Goal: Communication & Community: Answer question/provide support

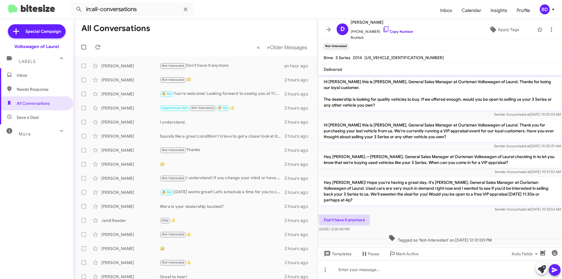
scroll to position [27, 0]
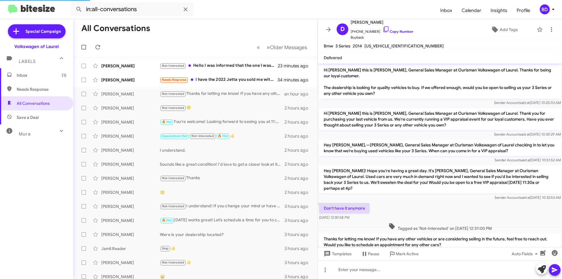
scroll to position [16, 0]
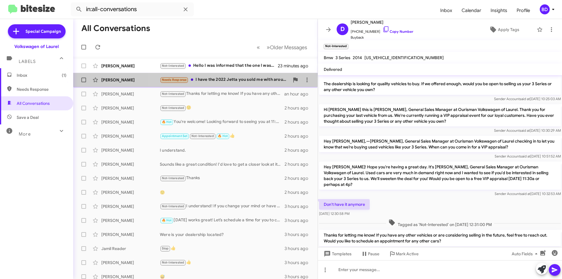
click at [221, 81] on div "Needs Response I have the 2022 Jetta you sold me with around 8k miles on it wha…" at bounding box center [225, 79] width 130 height 7
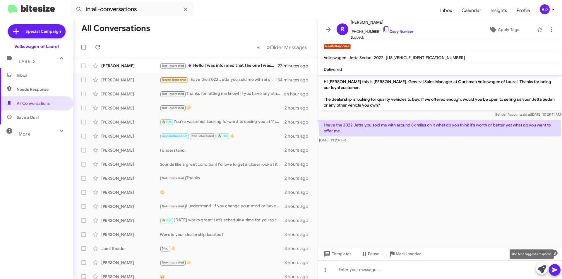
click at [544, 269] on icon at bounding box center [542, 269] width 8 height 8
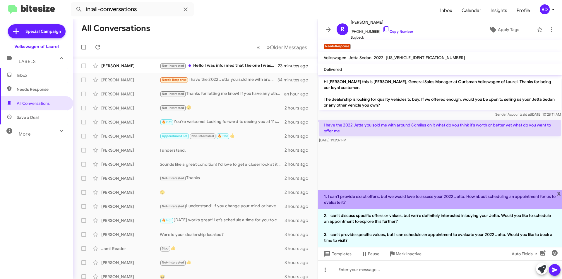
click at [414, 201] on li "1. I can't provide exact offers, but we would love to assess your 2022 Jetta. H…" at bounding box center [440, 199] width 244 height 19
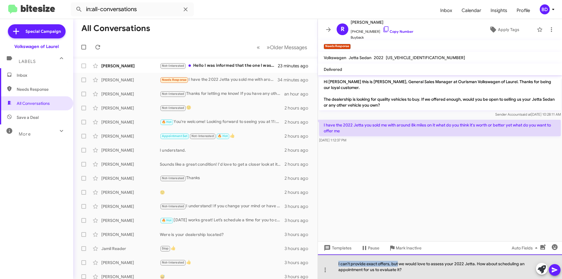
drag, startPoint x: 397, startPoint y: 265, endPoint x: 334, endPoint y: 263, distance: 63.3
click at [334, 263] on div "I can't provide exact offers, but we would love to assess your 2022 Jetta. How …" at bounding box center [440, 267] width 244 height 25
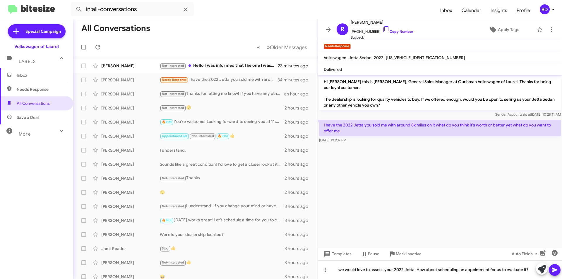
click at [556, 273] on icon at bounding box center [555, 270] width 7 height 7
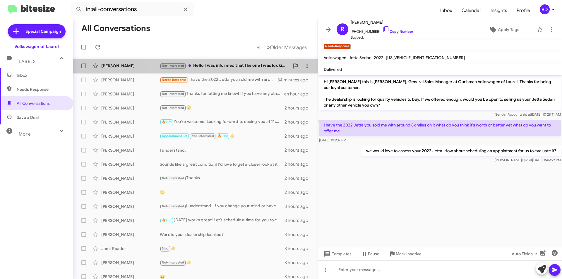
click at [229, 68] on div "Not-Interested Hello I was informed that the one I was looking at (used) has be…" at bounding box center [225, 65] width 130 height 7
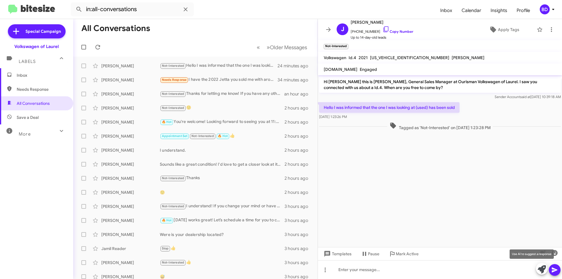
click at [542, 267] on icon at bounding box center [542, 269] width 8 height 8
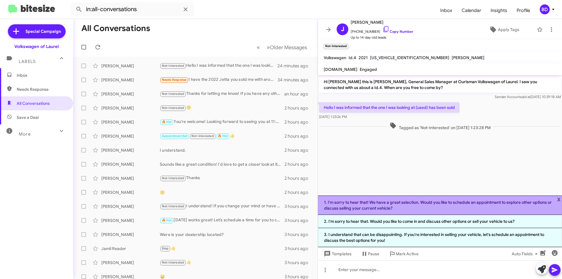
click at [434, 206] on li "1. I'm sorry to hear that! We have a great selection. Would you like to schedul…" at bounding box center [440, 205] width 244 height 19
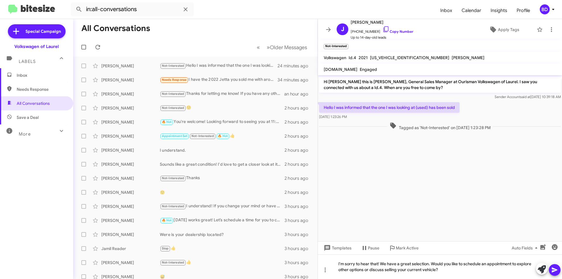
click at [551, 269] on button at bounding box center [555, 270] width 12 height 12
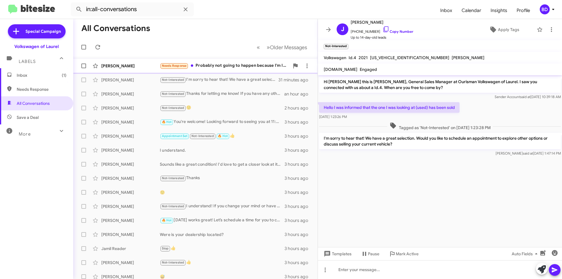
click at [236, 65] on div "Needs Response Probably not going to happen because I'm located in Phila so the…" at bounding box center [225, 65] width 130 height 7
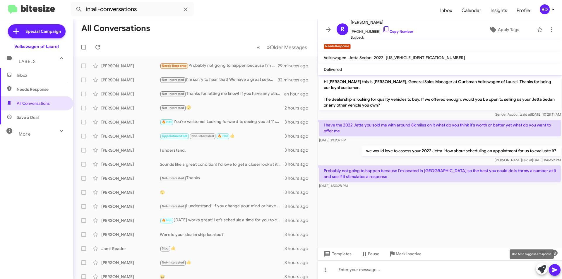
click at [540, 271] on icon at bounding box center [542, 269] width 8 height 8
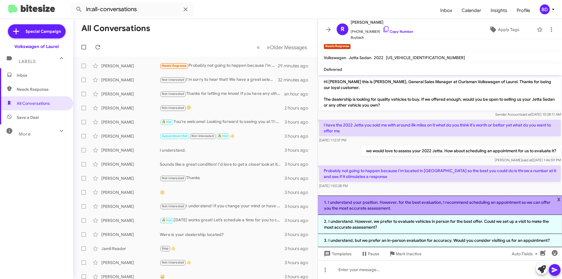
click at [485, 203] on li "1. I understand your position. However, for the best evaluation, I recommend sc…" at bounding box center [440, 205] width 244 height 19
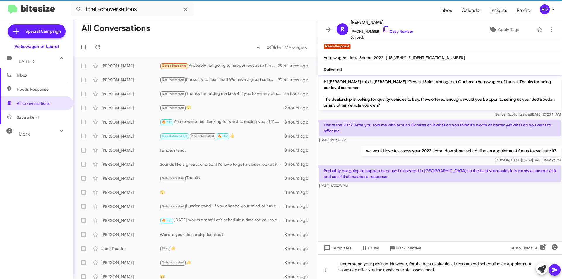
click at [560, 269] on button at bounding box center [555, 270] width 12 height 12
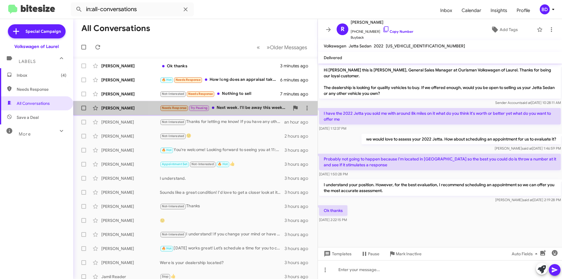
click at [232, 107] on div "Needs Response Try Pausing Next week. I'll be away this weekend and I need to g…" at bounding box center [225, 108] width 130 height 7
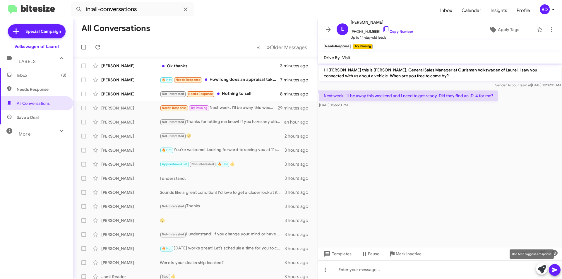
click at [542, 269] on icon at bounding box center [542, 269] width 8 height 8
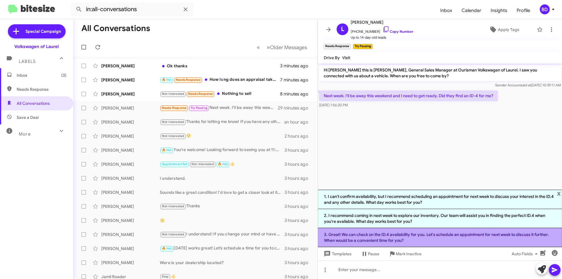
click at [435, 238] on li "3. Great! We can check on the ID.4 availability for you. Let's schedule an appo…" at bounding box center [440, 237] width 244 height 19
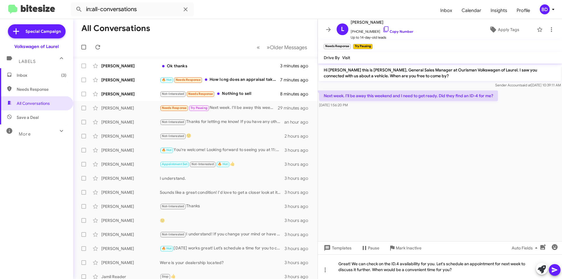
click at [557, 275] on span at bounding box center [555, 270] width 7 height 12
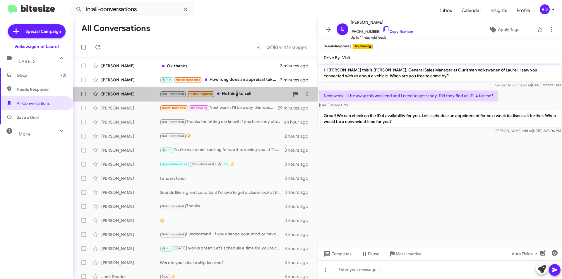
click at [237, 97] on div "Jacob Nunyi Not-Interested Needs Response Nothing to sell 8 minutes ago" at bounding box center [195, 94] width 235 height 12
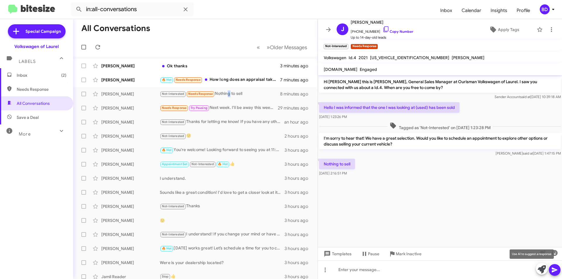
click at [545, 269] on icon at bounding box center [542, 269] width 8 height 8
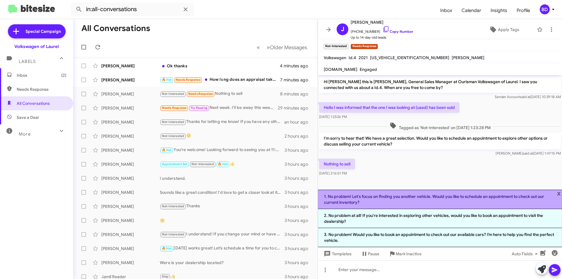
click at [429, 202] on li "1. No problem! Let's focus on finding you another vehicle. Would you like to sc…" at bounding box center [440, 199] width 244 height 19
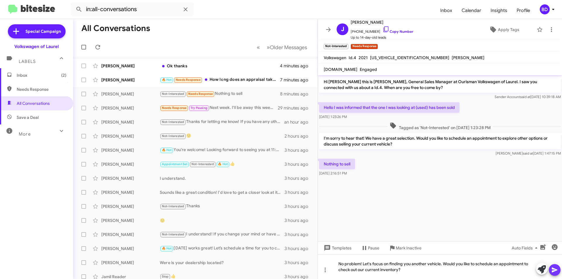
click at [555, 270] on icon at bounding box center [555, 270] width 6 height 5
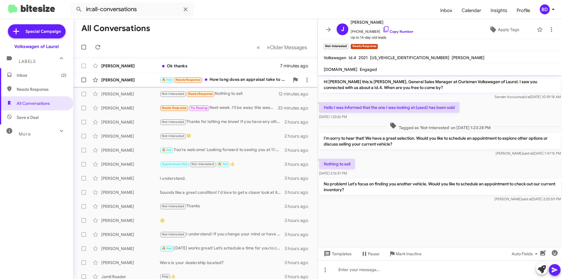
click at [236, 79] on div "🔥 Hot Needs Response How long does an appraisal take to complete" at bounding box center [225, 79] width 130 height 7
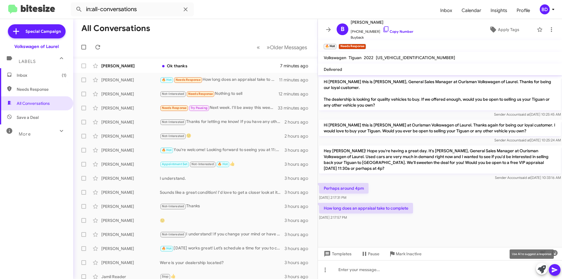
click at [542, 270] on icon at bounding box center [542, 269] width 8 height 8
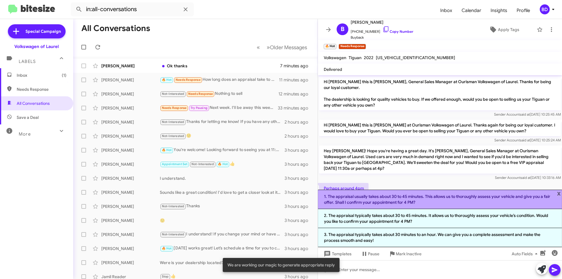
click at [408, 199] on li "1. The appraisal usually takes about 30 to 45 minutes. This allows us to thorou…" at bounding box center [440, 199] width 244 height 19
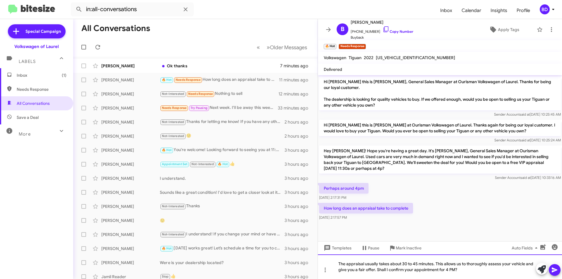
click at [407, 264] on div "The appraisal usually takes about 30 to 45 minutes. This allows us to thoroughl…" at bounding box center [440, 267] width 244 height 25
click at [555, 273] on icon at bounding box center [555, 270] width 7 height 7
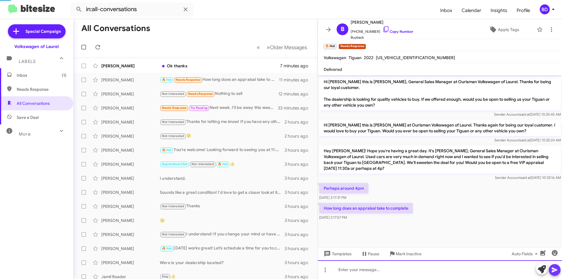
scroll to position [3, 0]
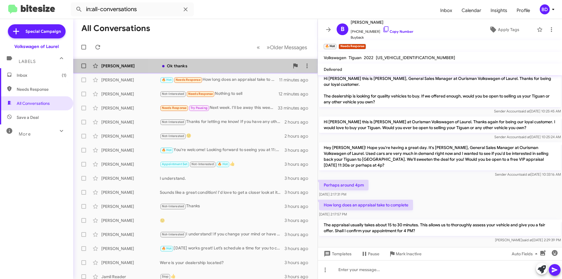
click at [206, 66] on div "Ok thanks" at bounding box center [225, 66] width 130 height 6
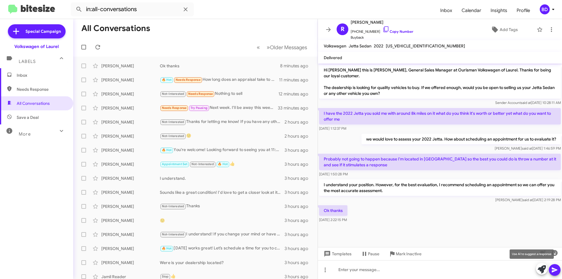
click at [543, 269] on icon at bounding box center [542, 269] width 8 height 8
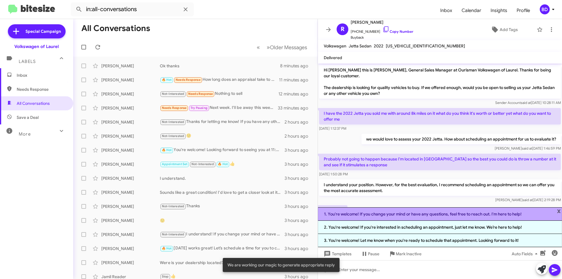
click at [400, 215] on li "1. You're welcome! If you change your mind or have any questions, feel free to …" at bounding box center [440, 213] width 244 height 13
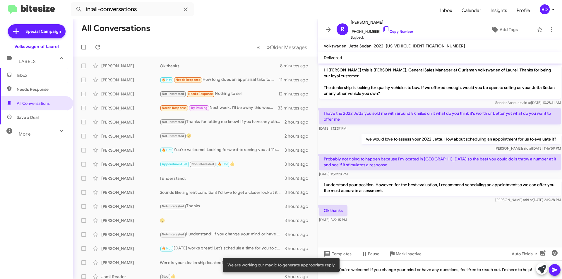
click at [553, 268] on icon at bounding box center [555, 270] width 6 height 5
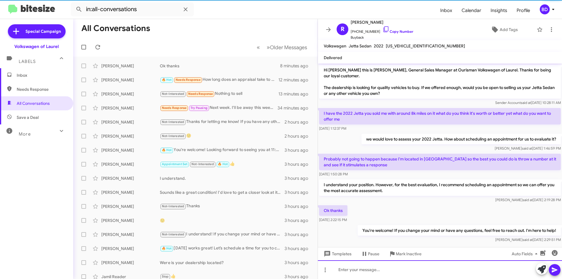
scroll to position [7, 0]
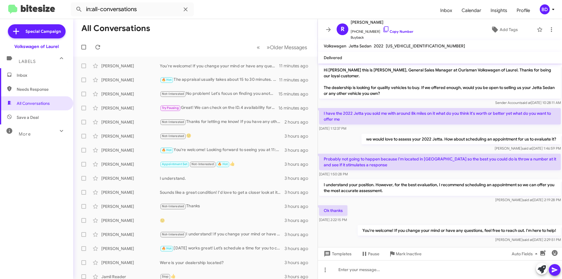
scroll to position [7, 0]
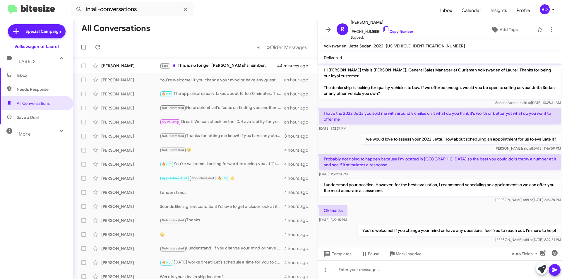
scroll to position [7, 0]
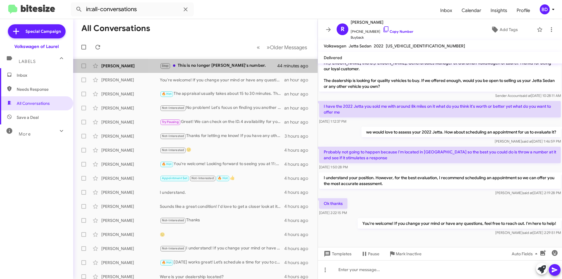
click at [199, 66] on div "Stop This is no longer Donald's number." at bounding box center [219, 65] width 118 height 7
